Goal: Task Accomplishment & Management: Manage account settings

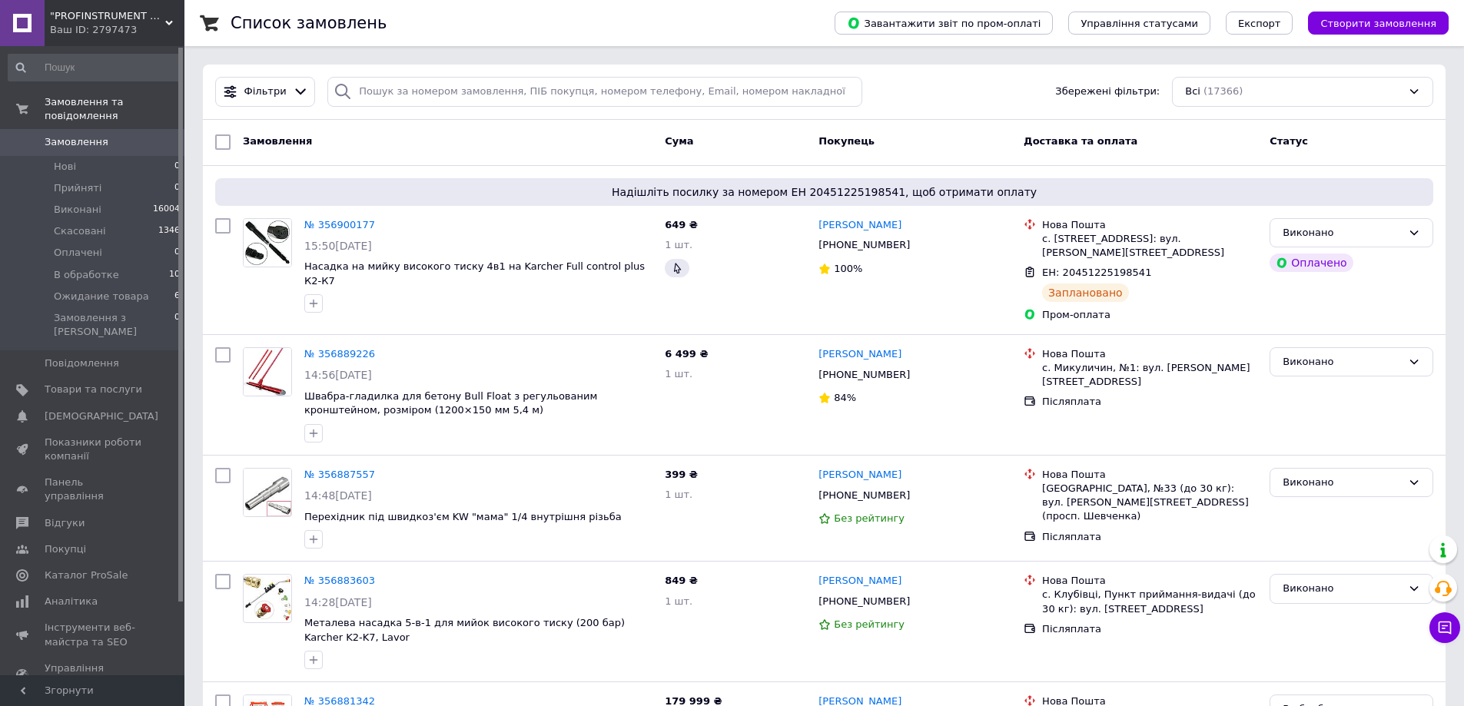
click at [75, 135] on span "Замовлення" at bounding box center [77, 142] width 64 height 14
click at [67, 135] on span "Замовлення" at bounding box center [77, 142] width 64 height 14
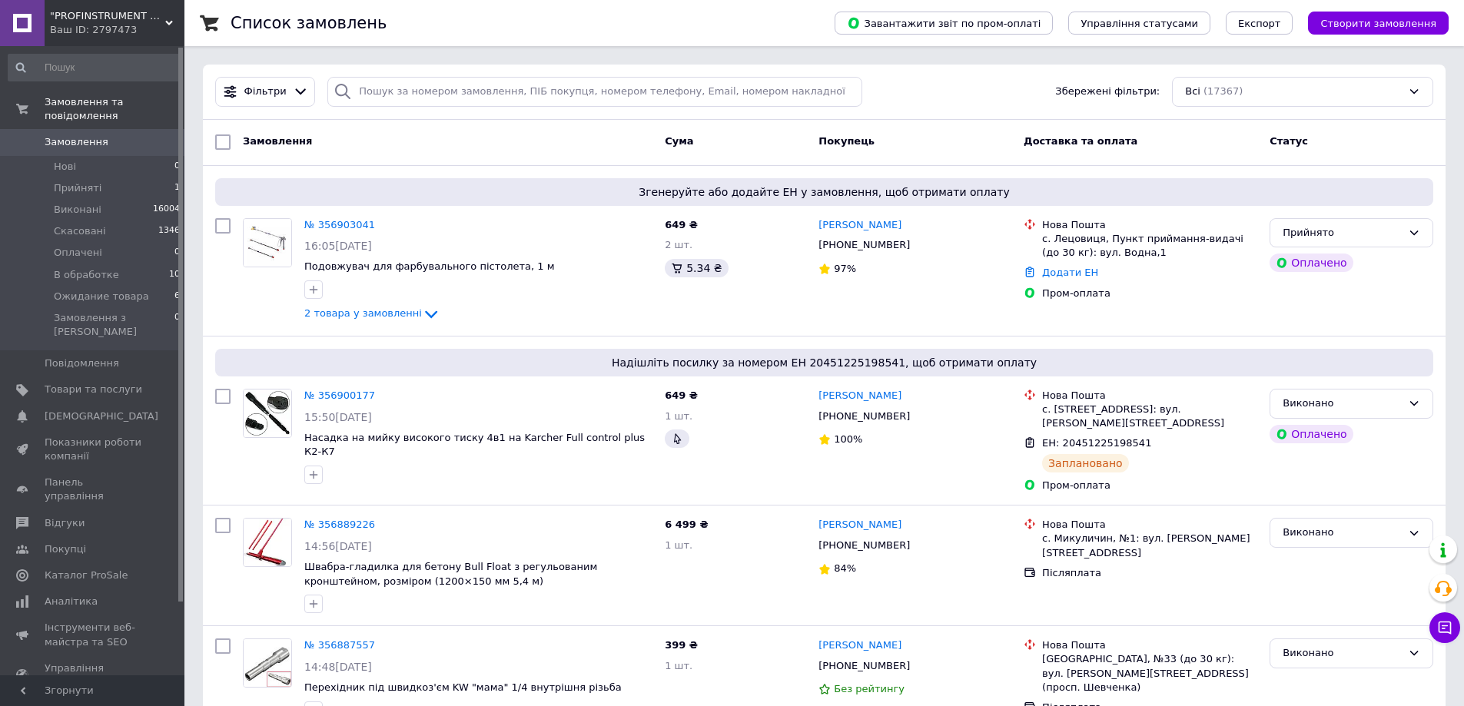
click at [72, 135] on span "Замовлення" at bounding box center [77, 142] width 64 height 14
click at [346, 228] on link "№ 356903041" at bounding box center [339, 225] width 71 height 12
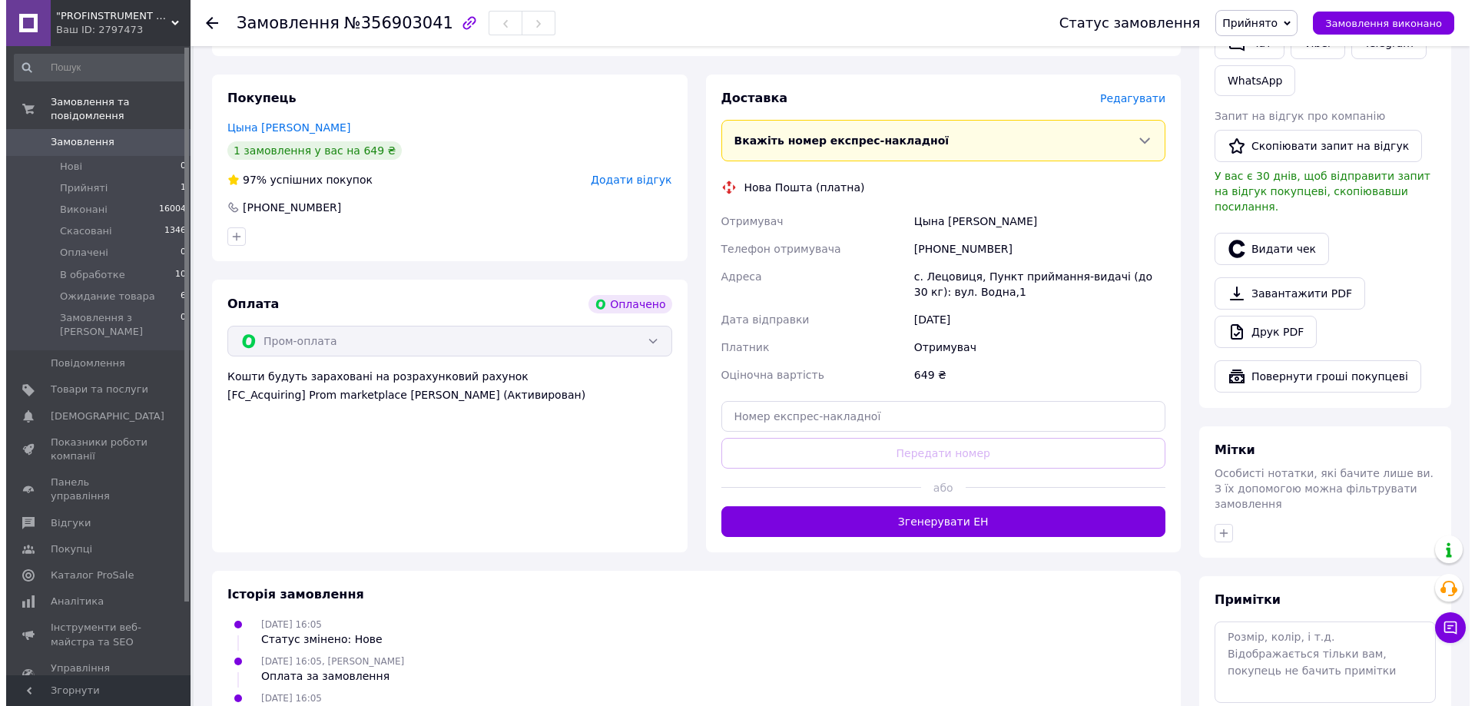
scroll to position [370, 0]
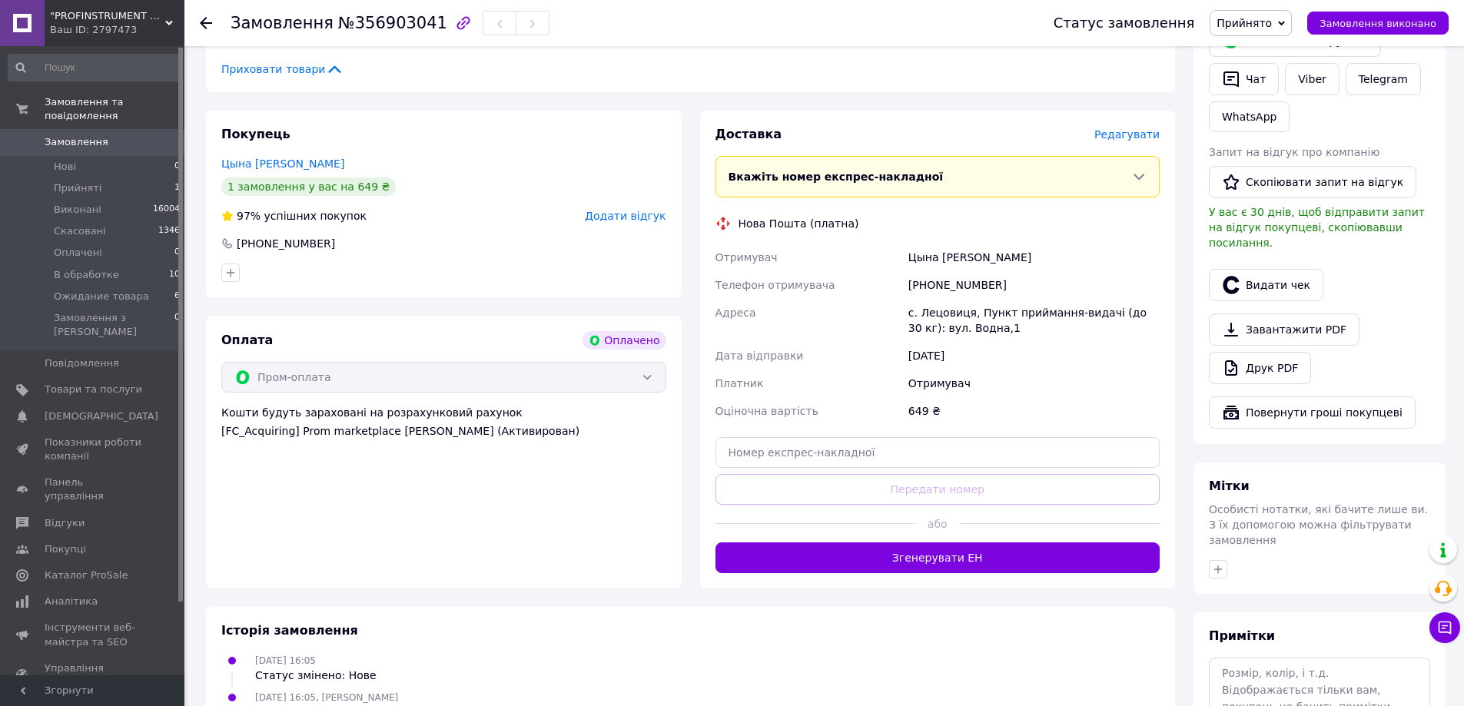
click at [1136, 128] on span "Редагувати" at bounding box center [1126, 134] width 65 height 12
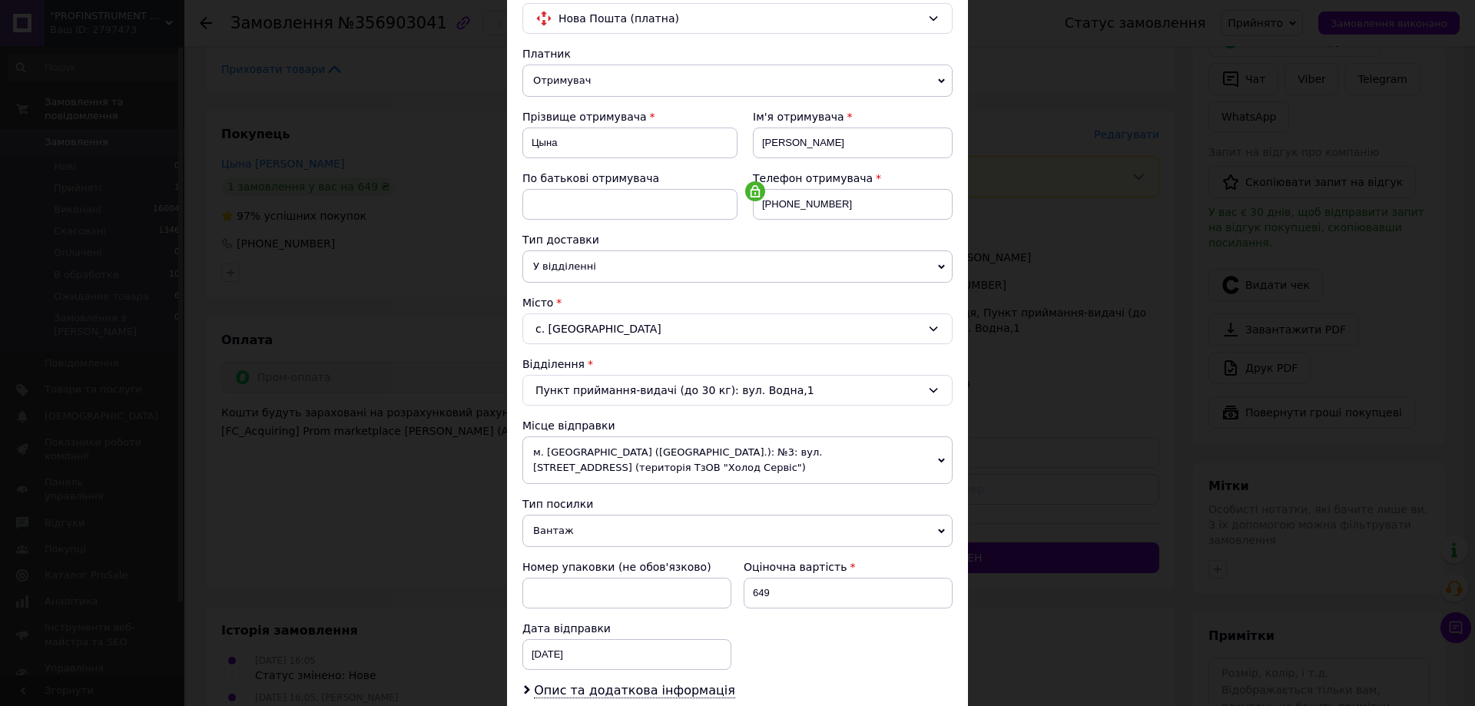
scroll to position [330, 0]
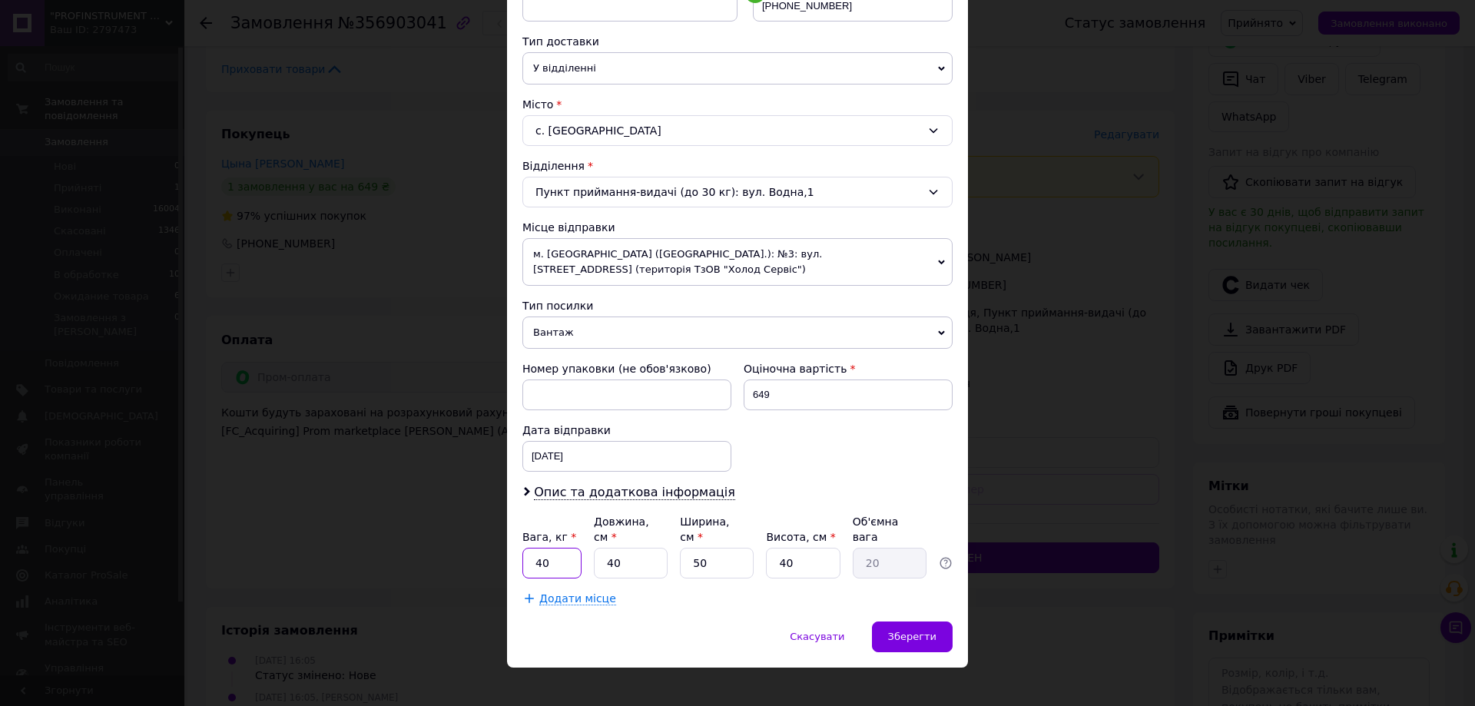
click at [563, 552] on input "40" at bounding box center [551, 563] width 59 height 31
type input "4"
type input "1"
click at [620, 548] on input "40" at bounding box center [631, 563] width 74 height 31
type input "4"
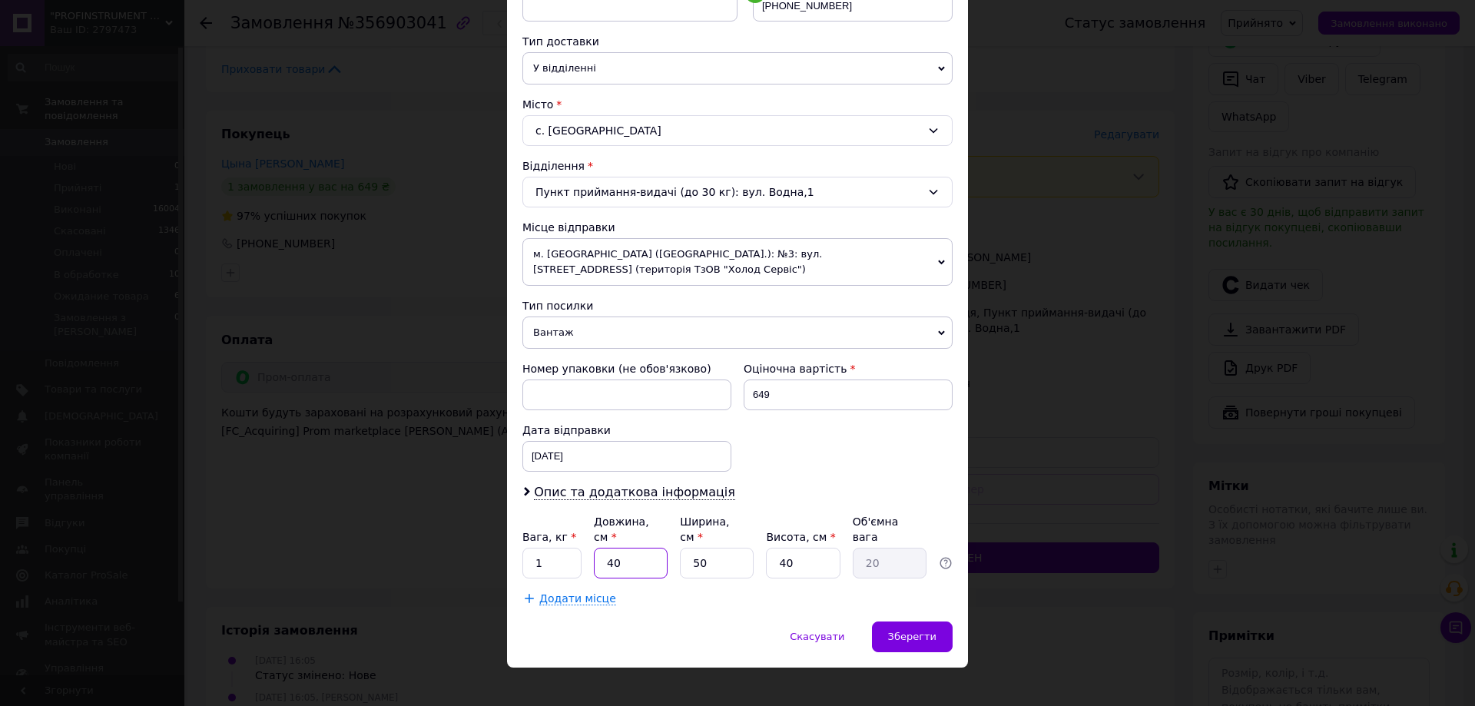
type input "2"
type input "1"
type input "0.5"
type input "10"
type input "5"
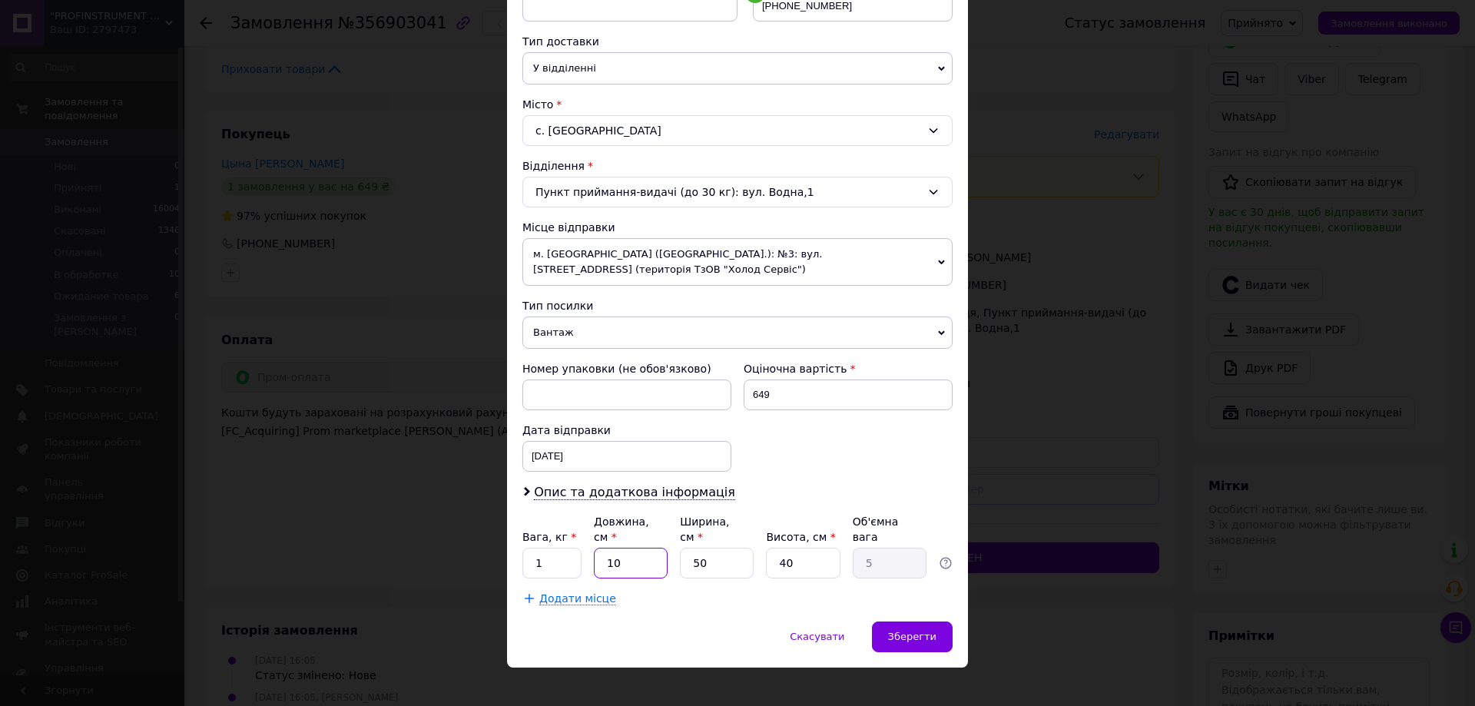
type input "100"
type input "50"
type input "100"
click at [705, 548] on input "50" at bounding box center [717, 563] width 74 height 31
type input "5"
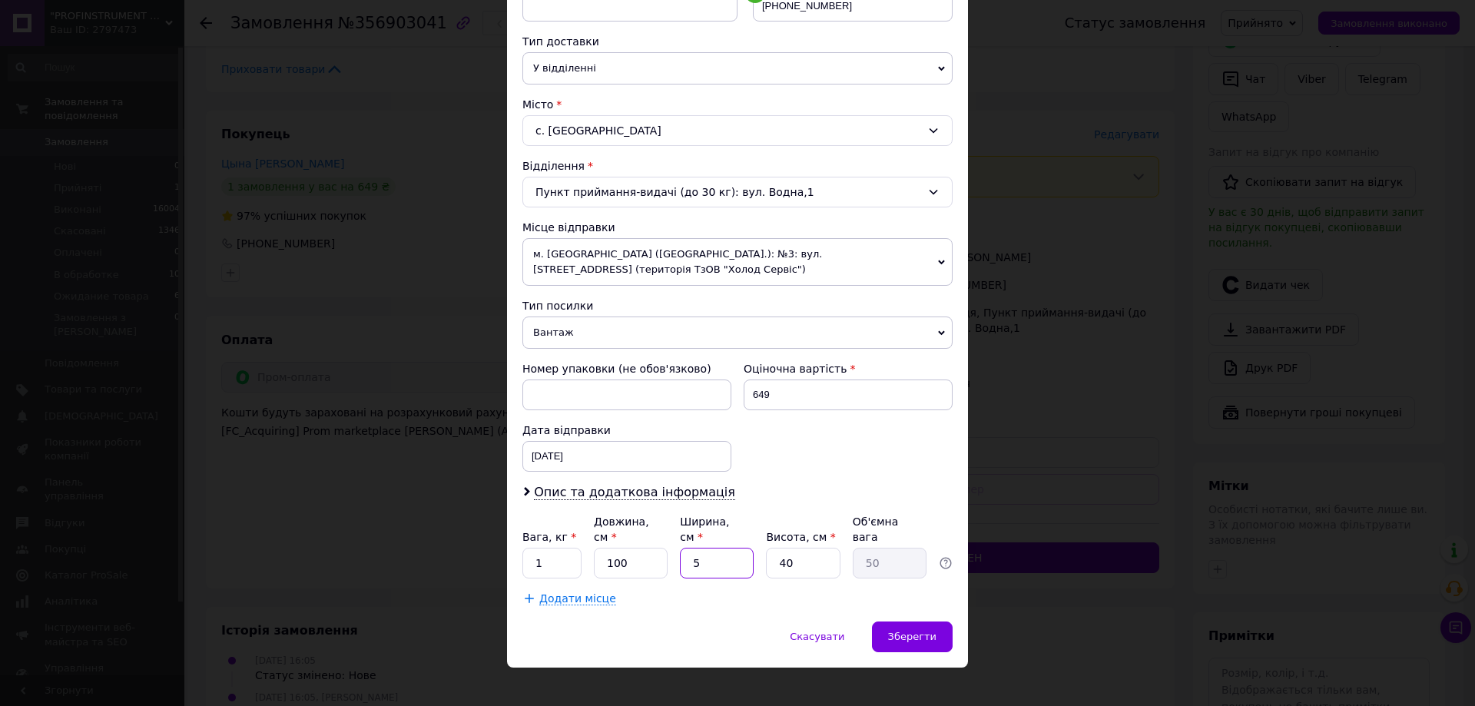
type input "5"
type input "1"
type input "10"
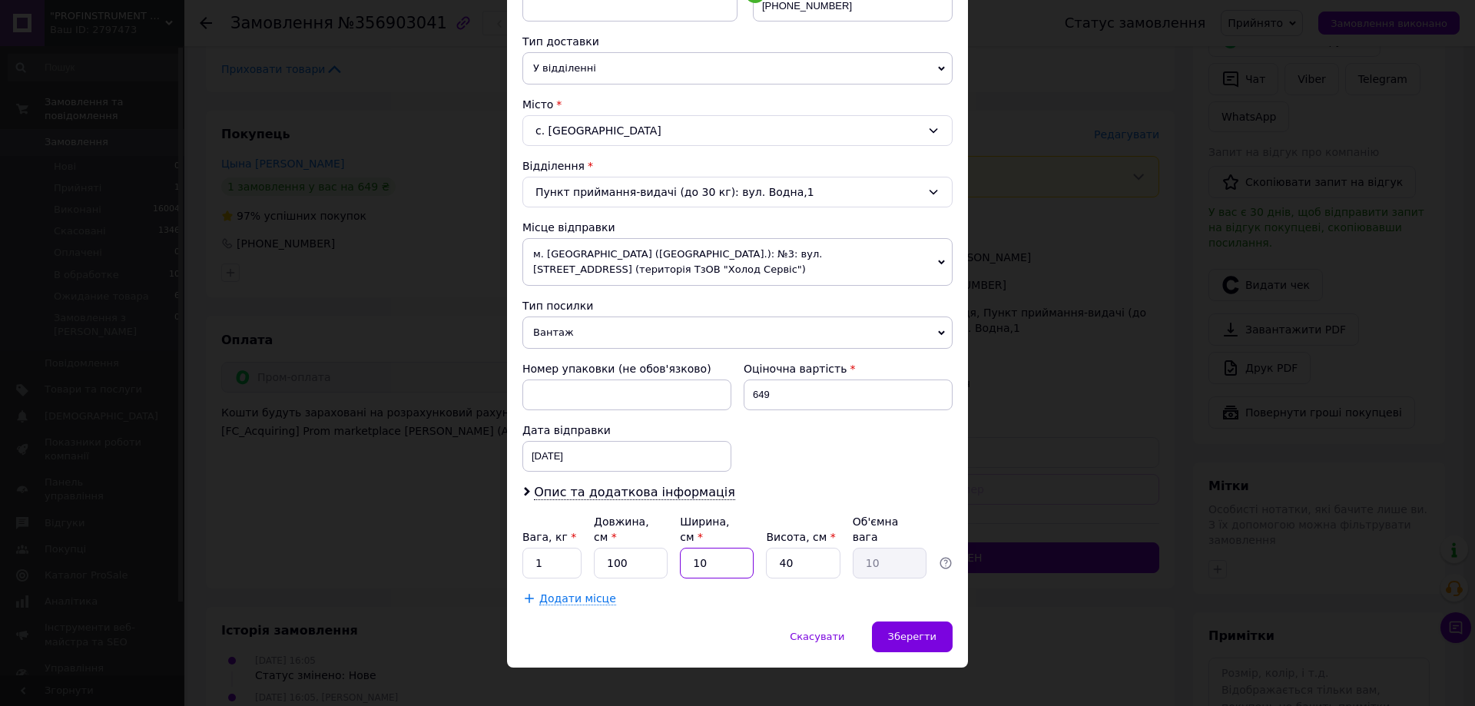
type input "10"
click at [812, 553] on input "40" at bounding box center [803, 563] width 74 height 31
type input "4"
type input "1"
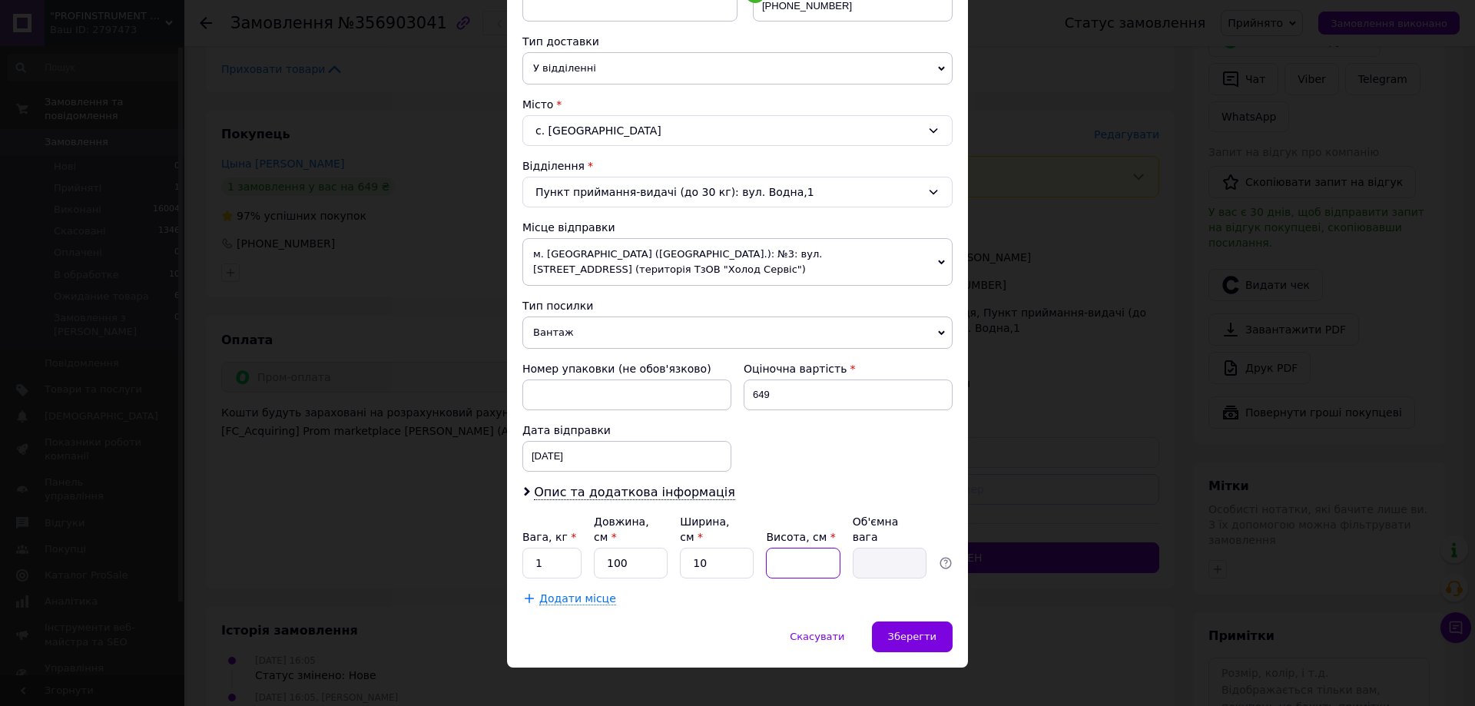
type input "0.25"
type input "10"
type input "2.5"
type input "10"
click at [924, 631] on span "Зберегти" at bounding box center [912, 637] width 48 height 12
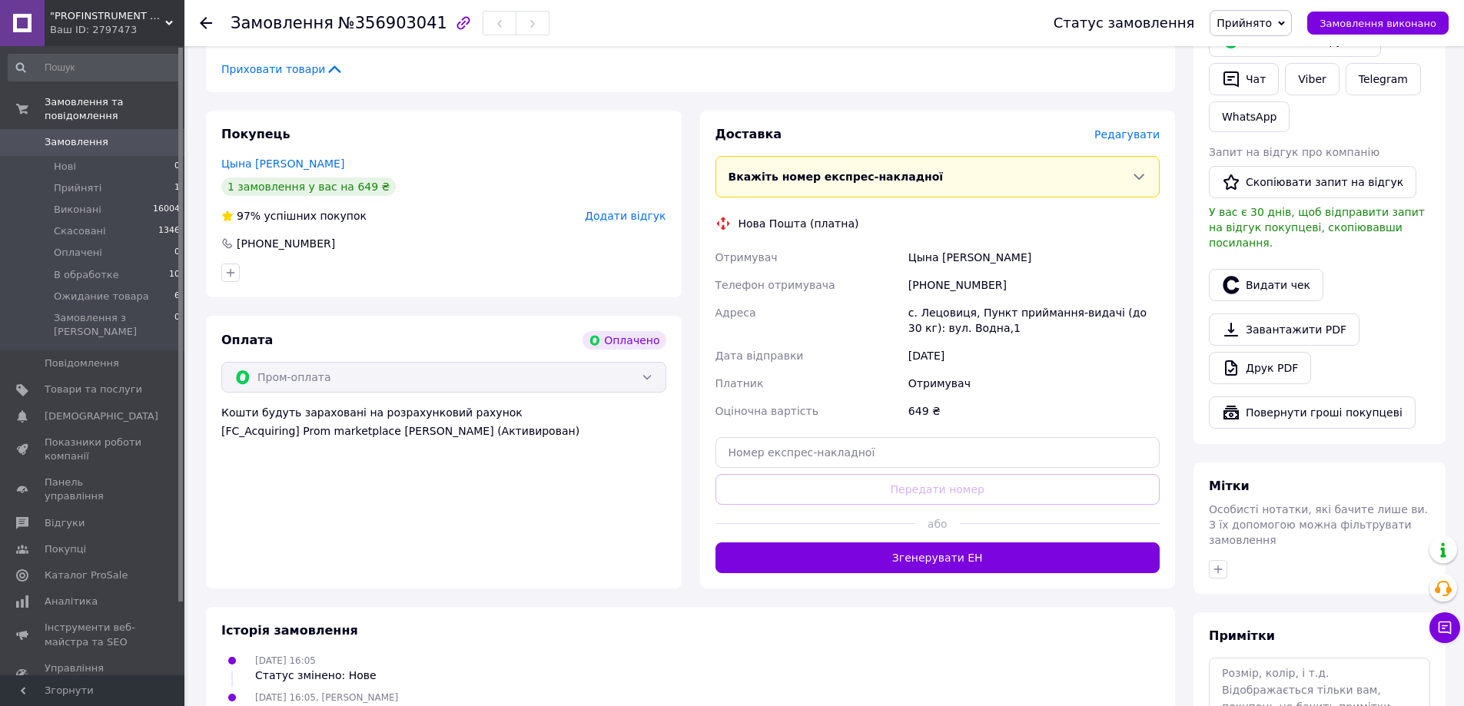
click at [1142, 128] on span "Редагувати" at bounding box center [1126, 134] width 65 height 12
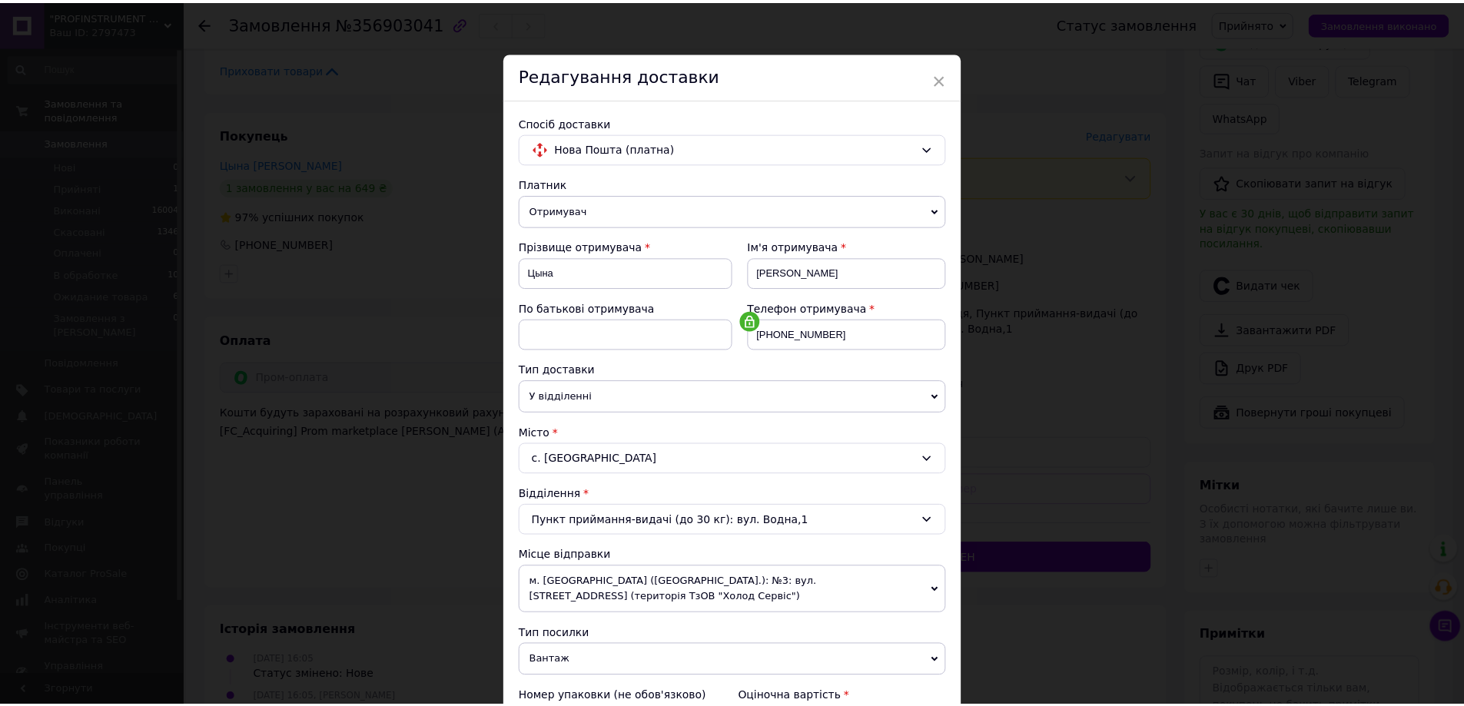
scroll to position [0, 0]
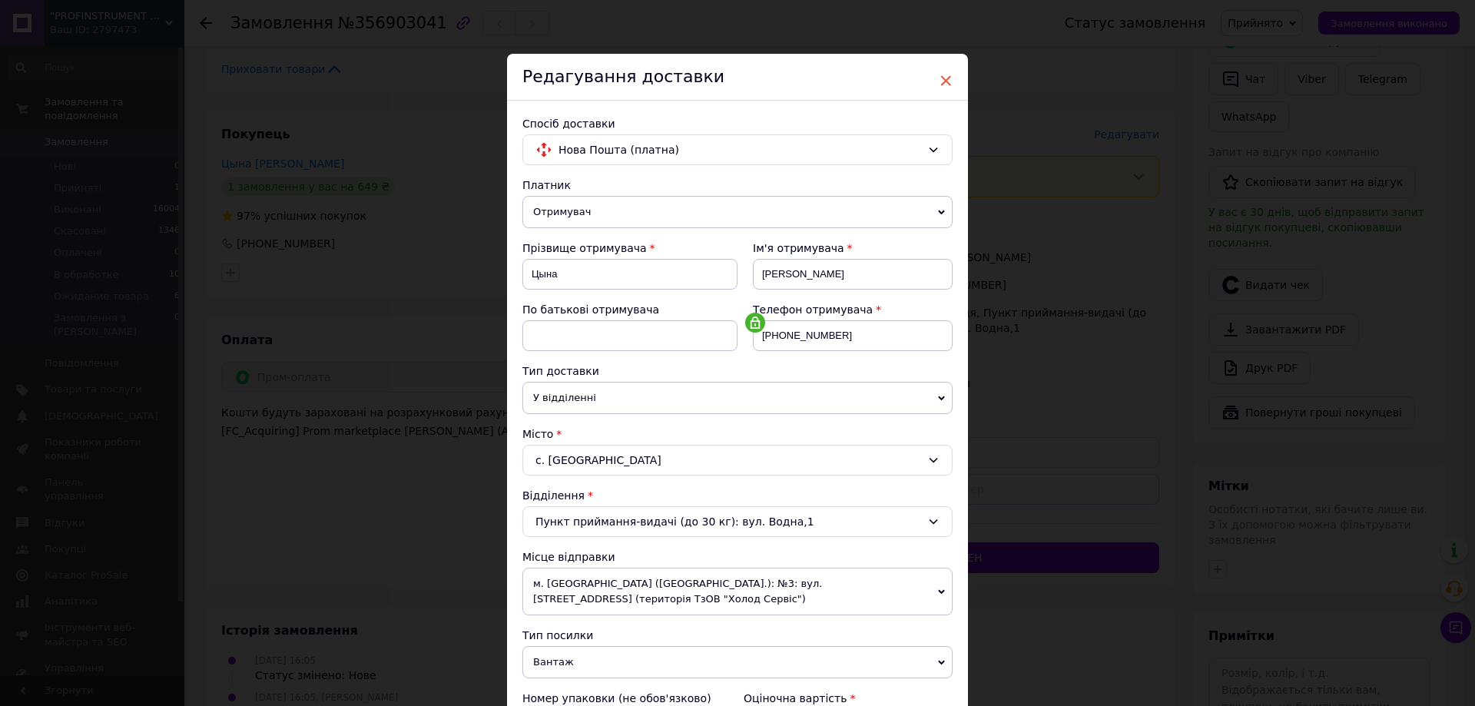
click at [944, 81] on span "×" at bounding box center [946, 81] width 14 height 26
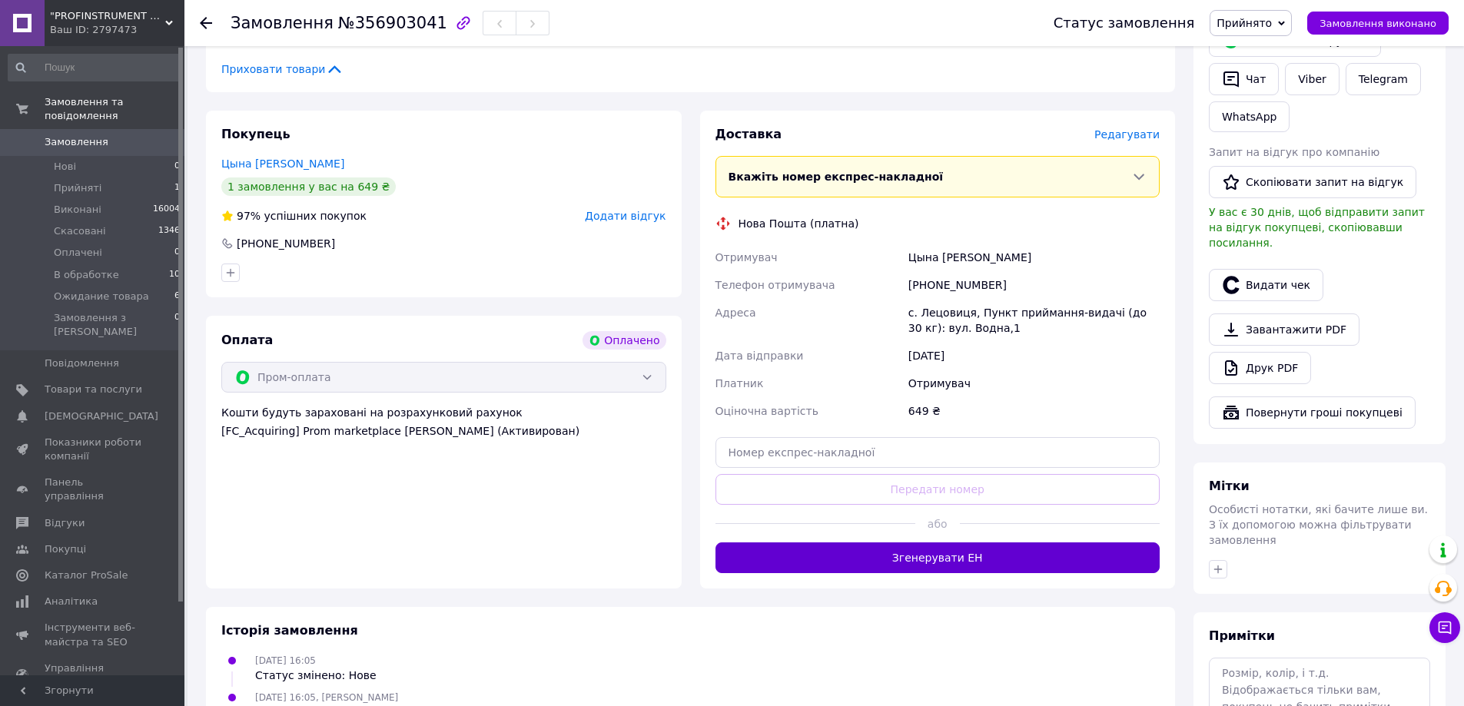
click at [939, 542] on button "Згенерувати ЕН" at bounding box center [937, 557] width 445 height 31
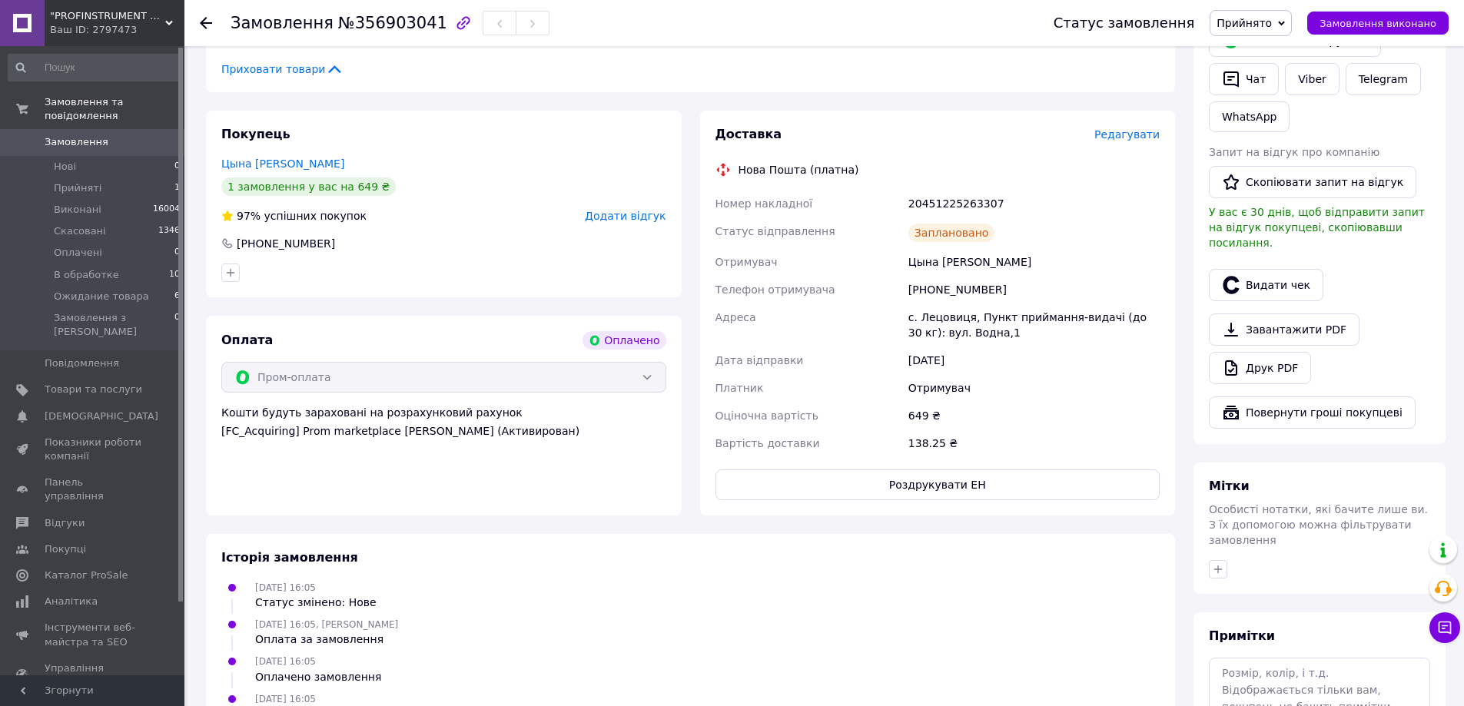
click at [964, 190] on div "20451225263307" at bounding box center [1033, 204] width 257 height 28
copy div "20451225263307"
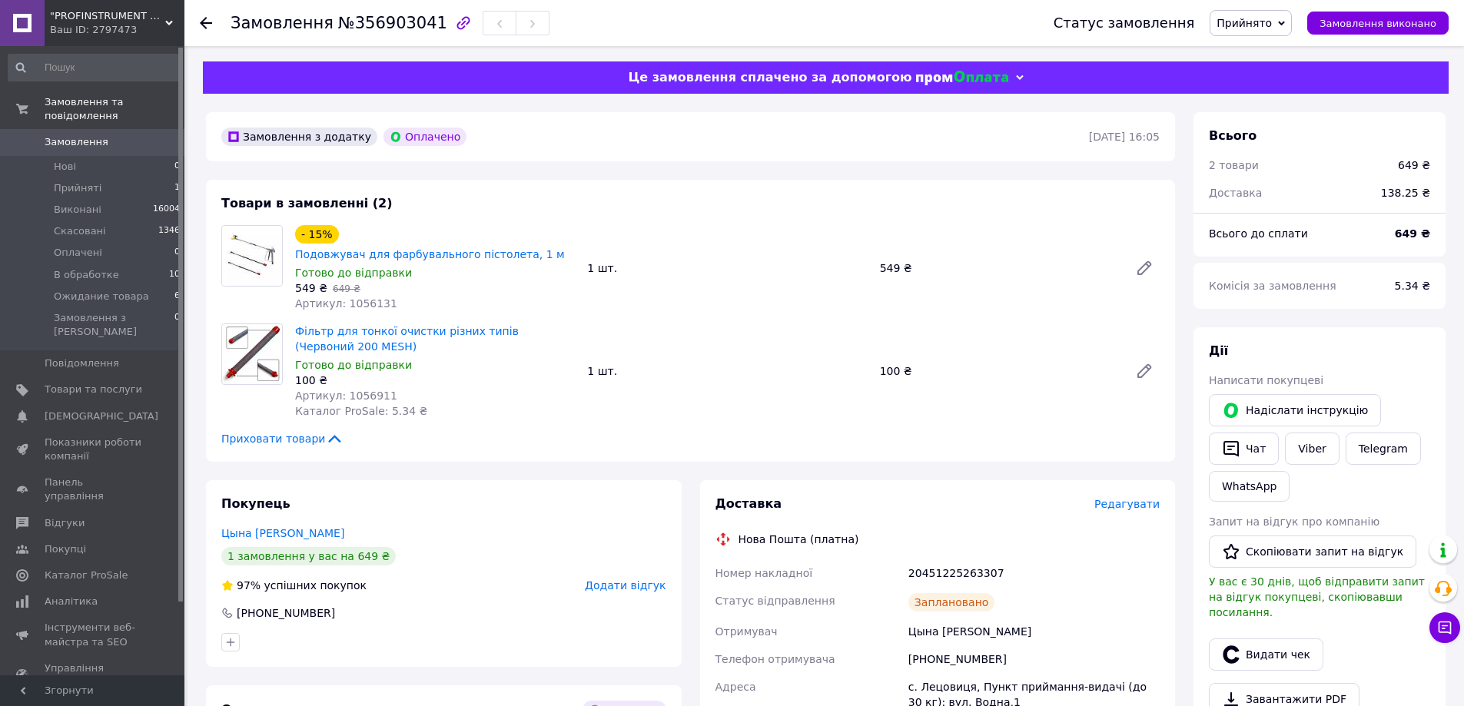
click at [1292, 18] on span "Прийнято" at bounding box center [1250, 23] width 82 height 26
click at [1265, 59] on li "Виконано" at bounding box center [1265, 53] width 111 height 23
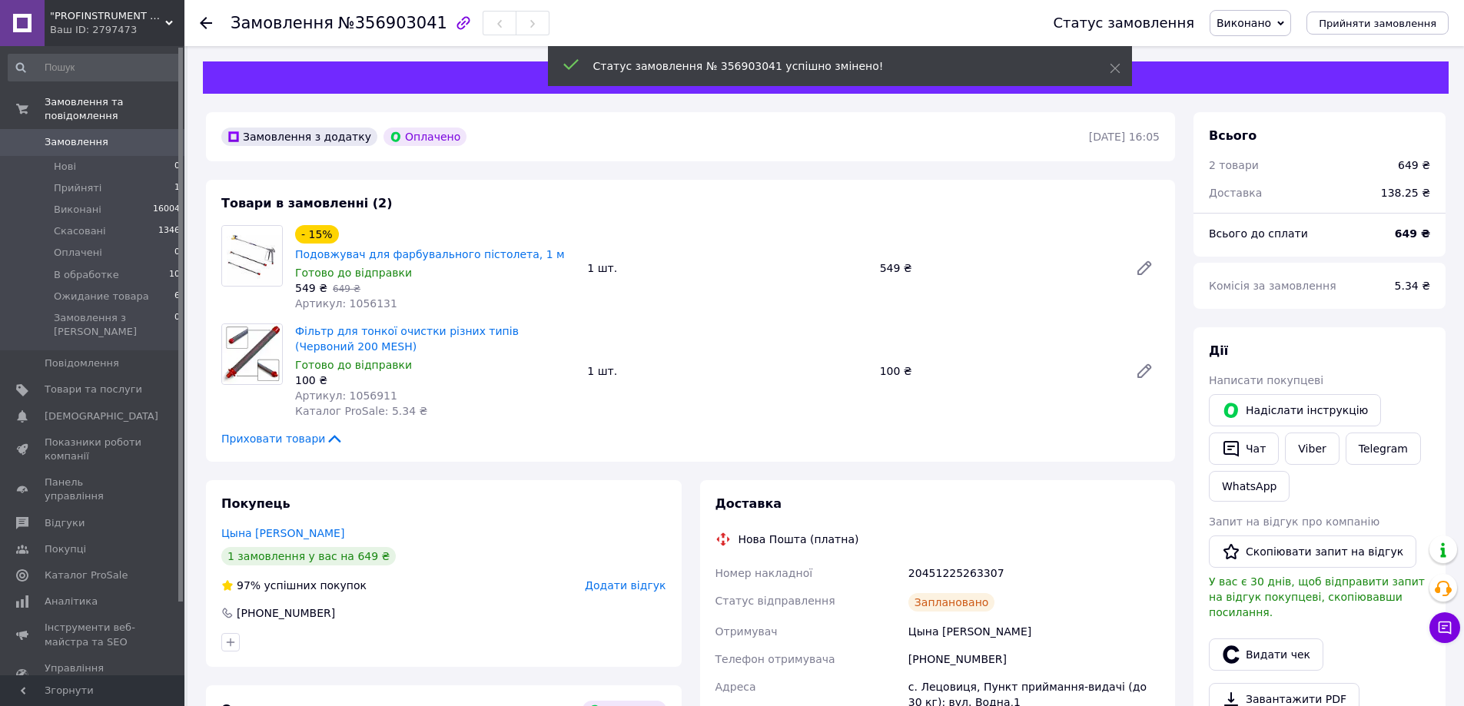
click at [65, 135] on span "Замовлення" at bounding box center [77, 142] width 64 height 14
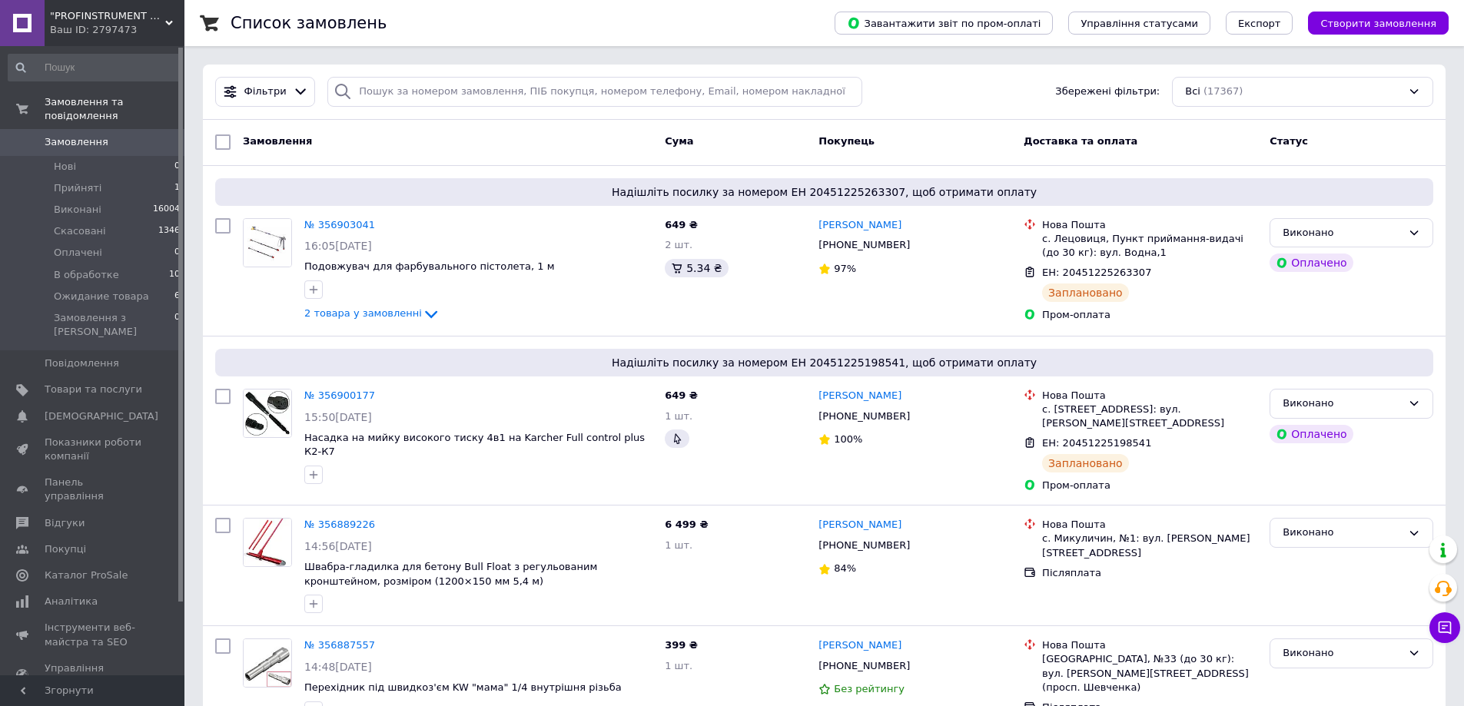
click at [65, 135] on span "Замовлення" at bounding box center [77, 142] width 64 height 14
click at [74, 135] on span "Замовлення" at bounding box center [77, 142] width 64 height 14
click at [76, 135] on span "Замовлення" at bounding box center [77, 142] width 64 height 14
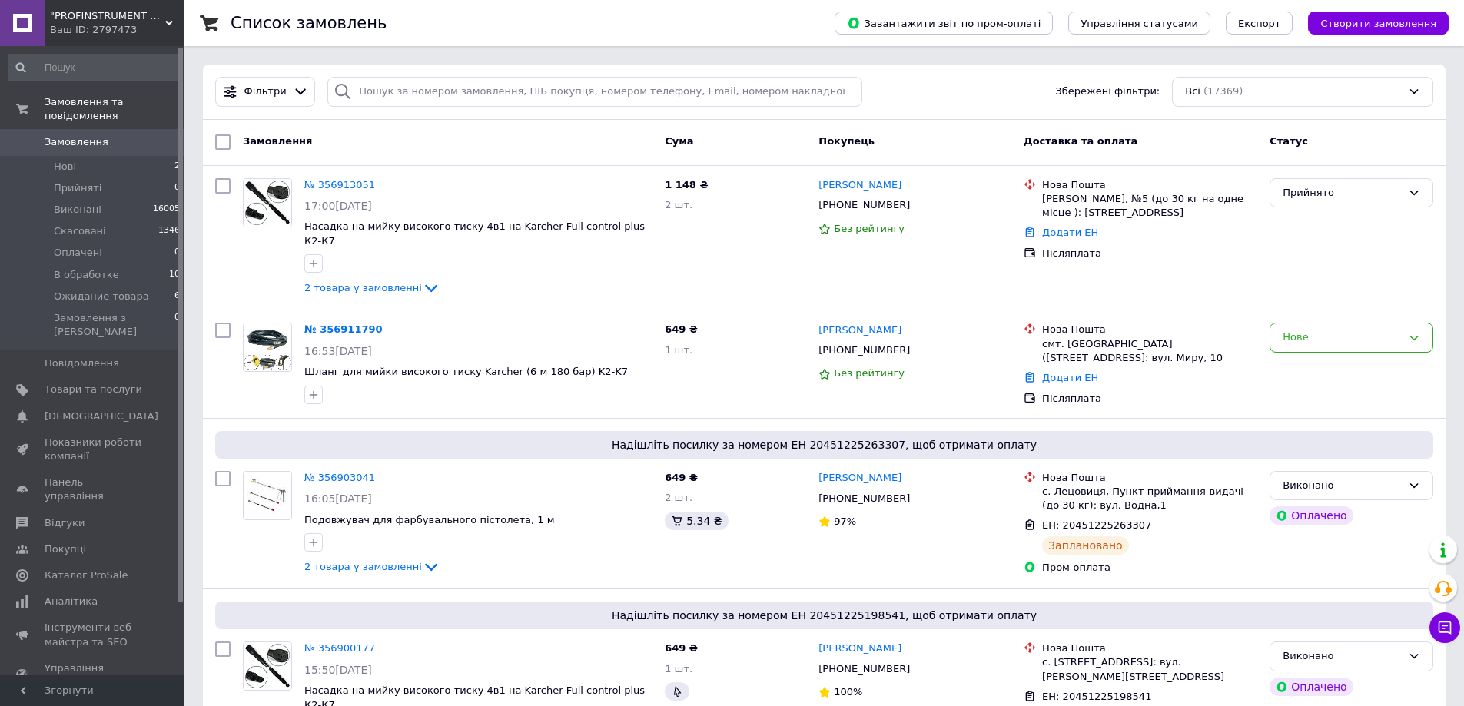
click at [49, 135] on span "Замовлення" at bounding box center [77, 142] width 64 height 14
